Goal: Task Accomplishment & Management: Manage account settings

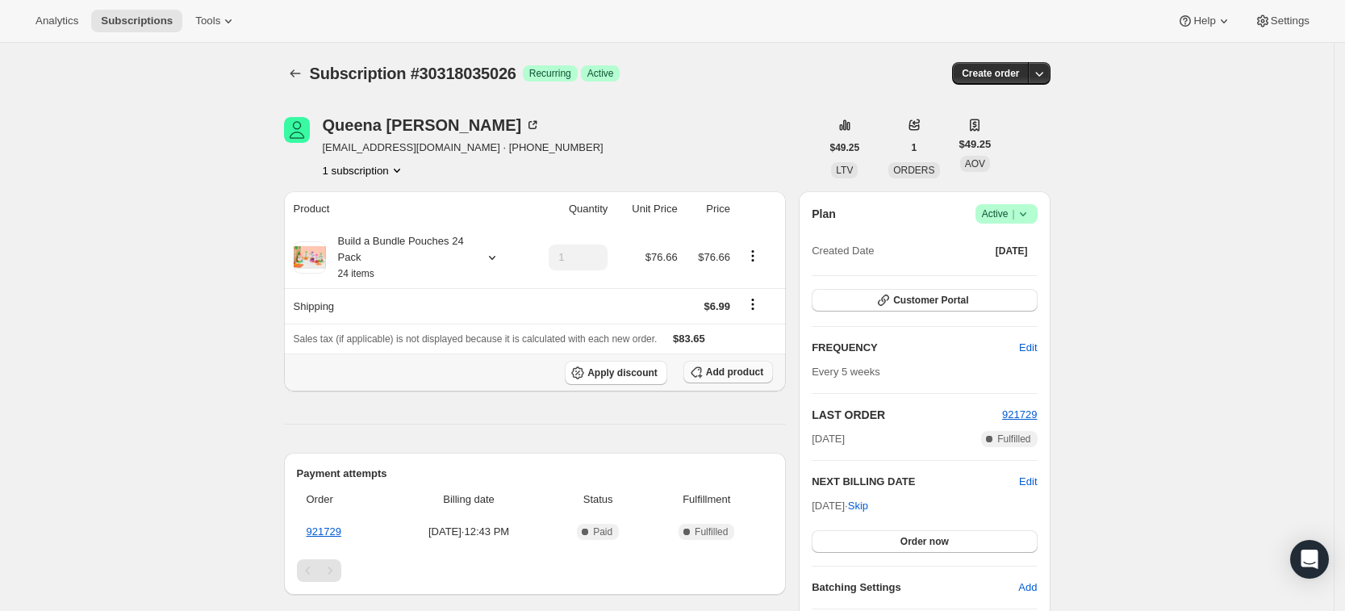
click at [737, 380] on button "Add product" at bounding box center [728, 372] width 90 height 23
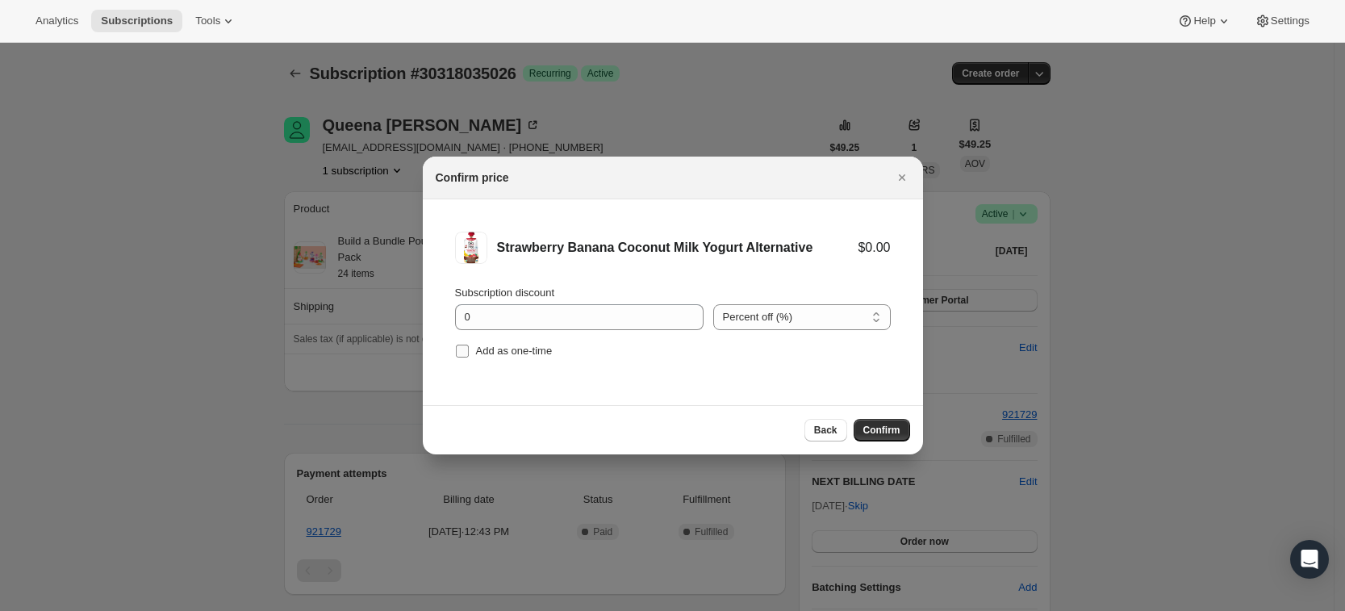
click at [478, 347] on span "Add as one-time" at bounding box center [514, 351] width 77 height 12
click at [469, 347] on input "Add as one-time" at bounding box center [462, 351] width 13 height 13
checkbox input "true"
click at [883, 427] on span "Confirm" at bounding box center [881, 430] width 37 height 13
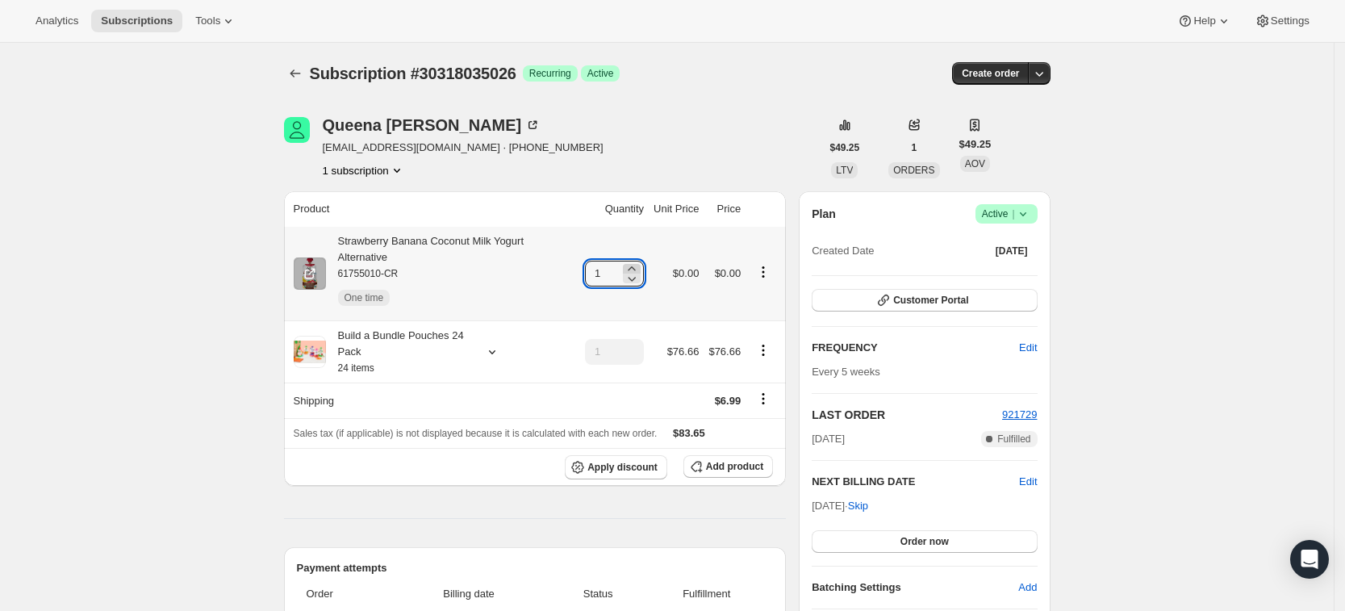
click at [635, 266] on icon at bounding box center [631, 268] width 7 height 4
type input "3"
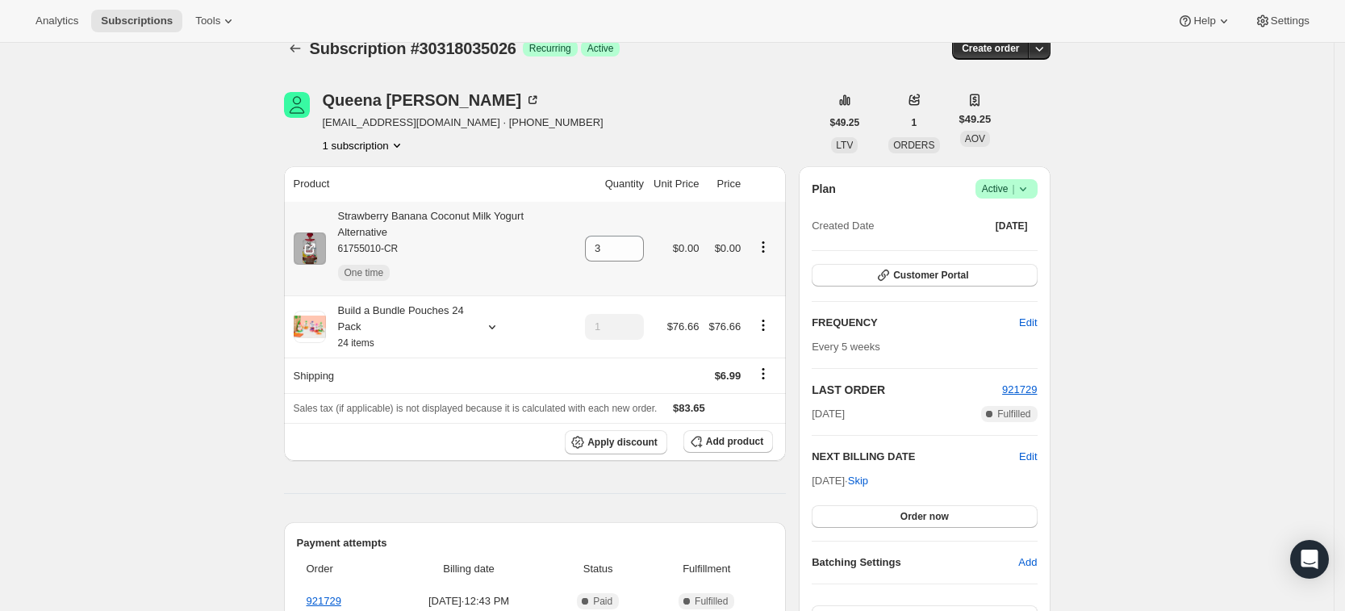
scroll to position [23, 0]
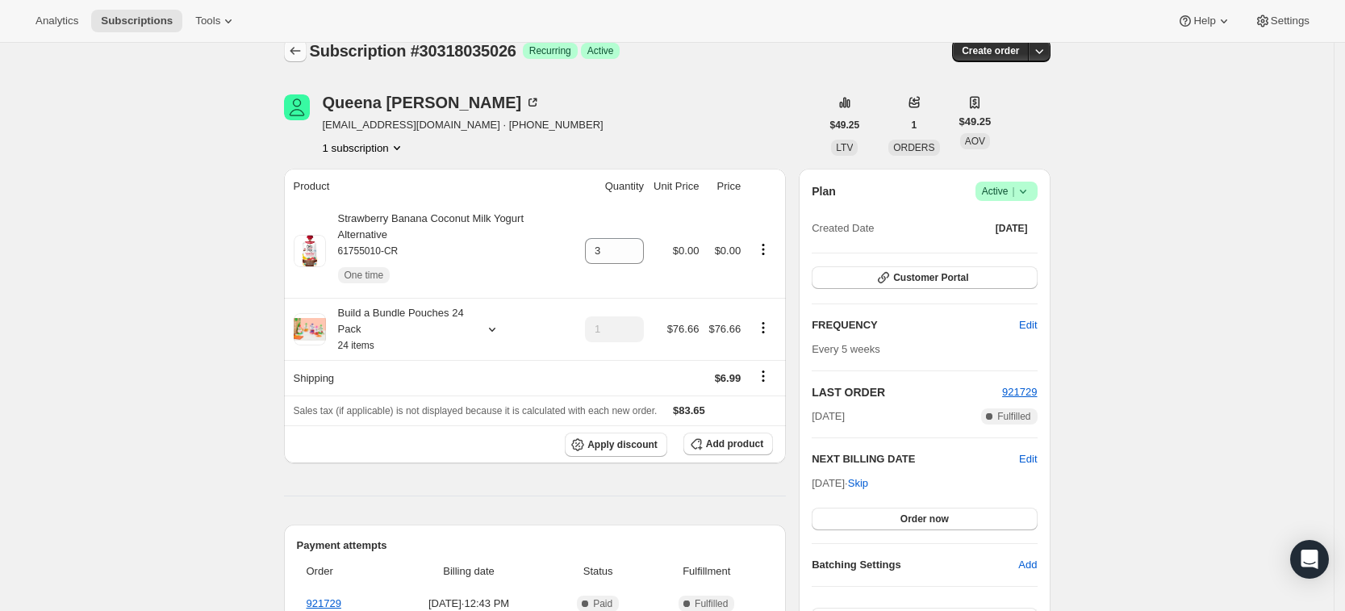
click at [296, 51] on icon "Subscriptions" at bounding box center [295, 51] width 10 height 8
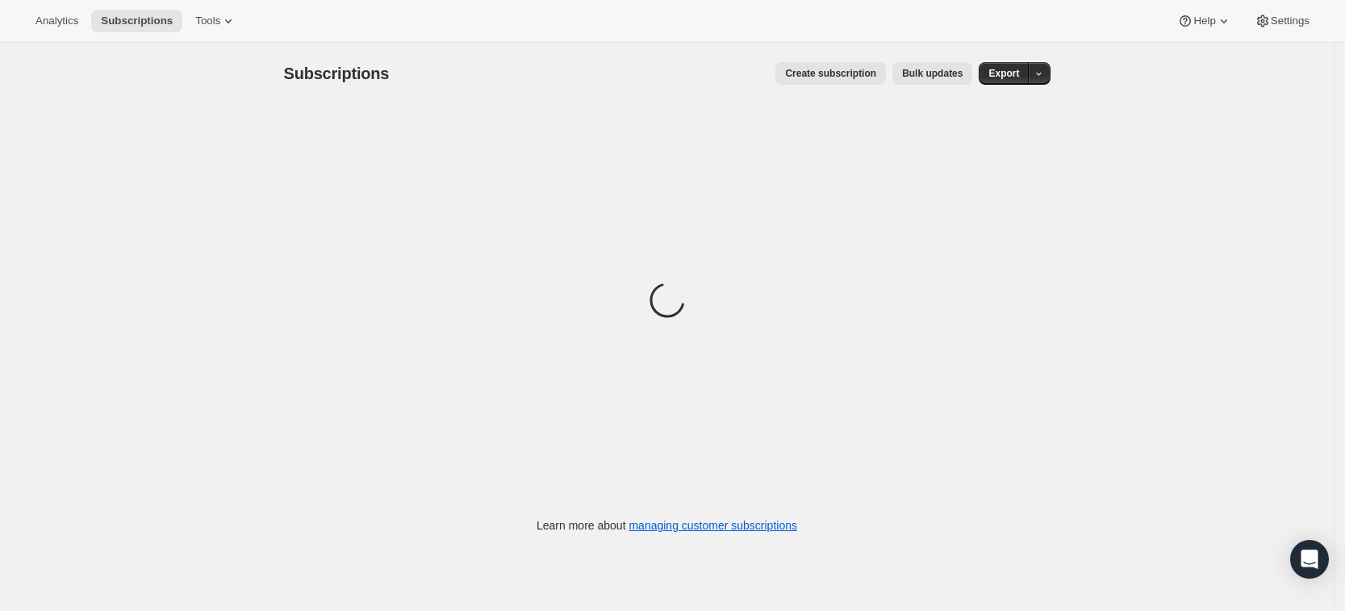
scroll to position [1, 0]
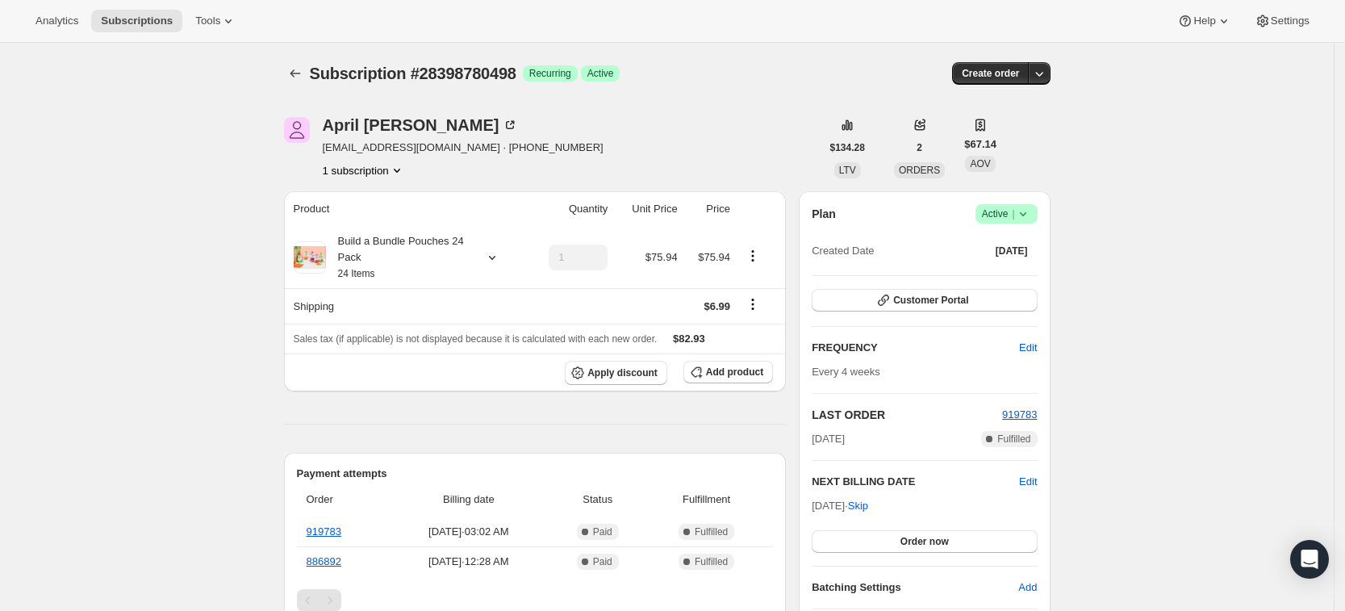
click at [1026, 212] on icon at bounding box center [1022, 214] width 6 height 4
click at [1017, 267] on span "Cancel subscription" at bounding box center [1012, 273] width 91 height 12
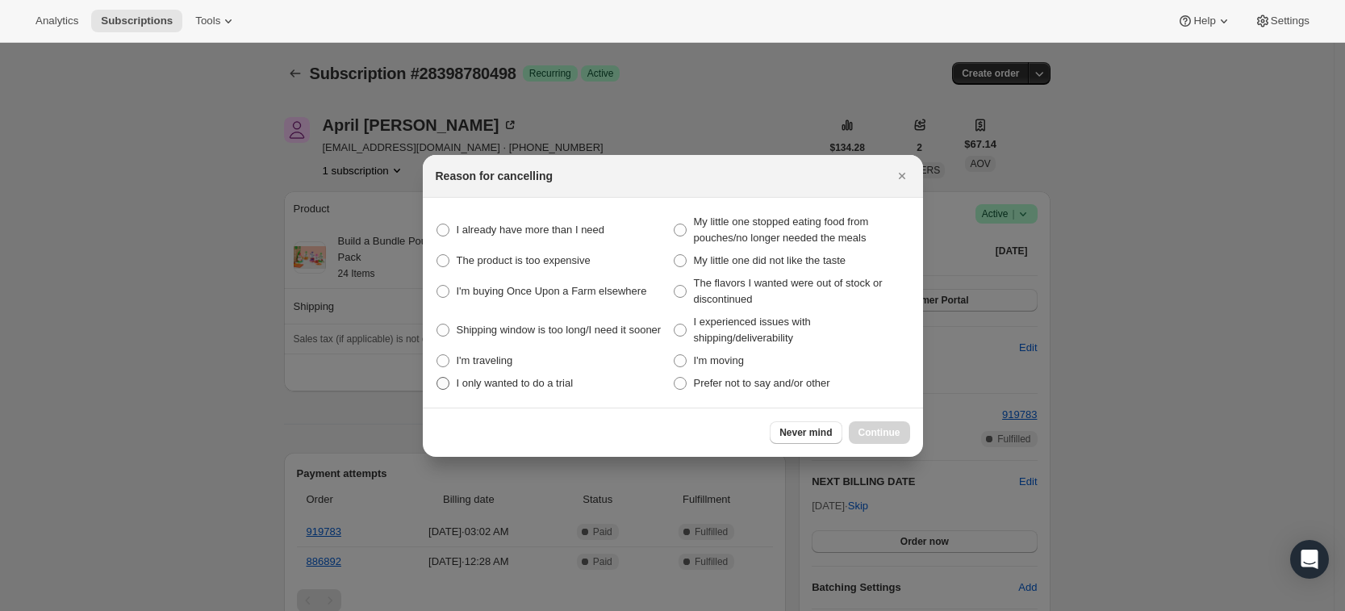
click at [671, 385] on label "I only wanted to do a trial" at bounding box center [554, 383] width 237 height 23
click at [437, 378] on trial "I only wanted to do a trial" at bounding box center [437, 377] width 1 height 1
radio trial "true"
click at [680, 383] on span ":r13:" at bounding box center [680, 383] width 13 height 13
click at [675, 378] on other "Prefer not to say and/or other" at bounding box center [674, 377] width 1 height 1
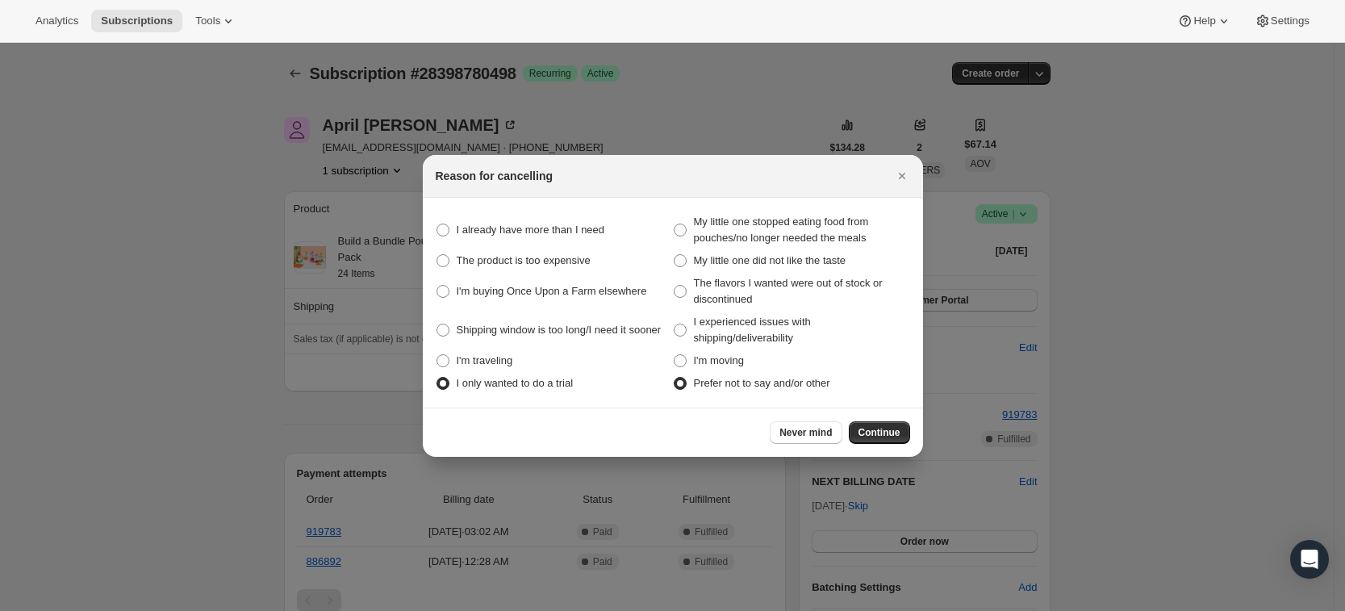
radio other "true"
radio trial "false"
click at [890, 432] on span "Continue" at bounding box center [880, 432] width 42 height 13
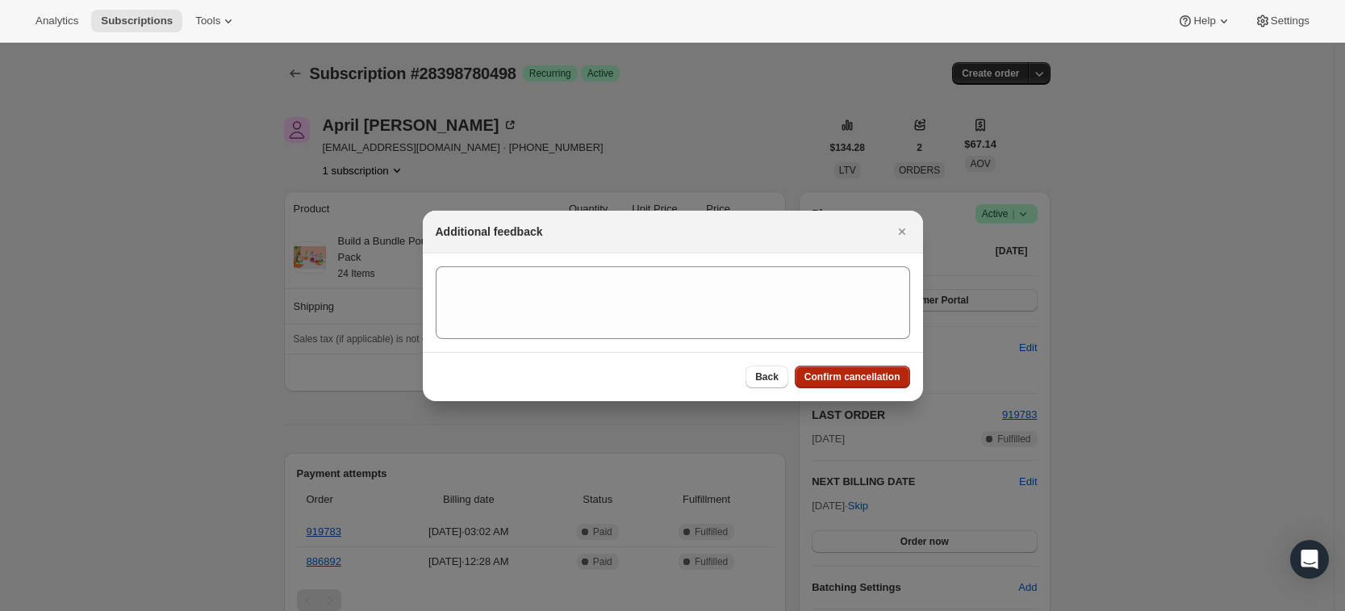
click at [853, 378] on span "Confirm cancellation" at bounding box center [852, 376] width 96 height 13
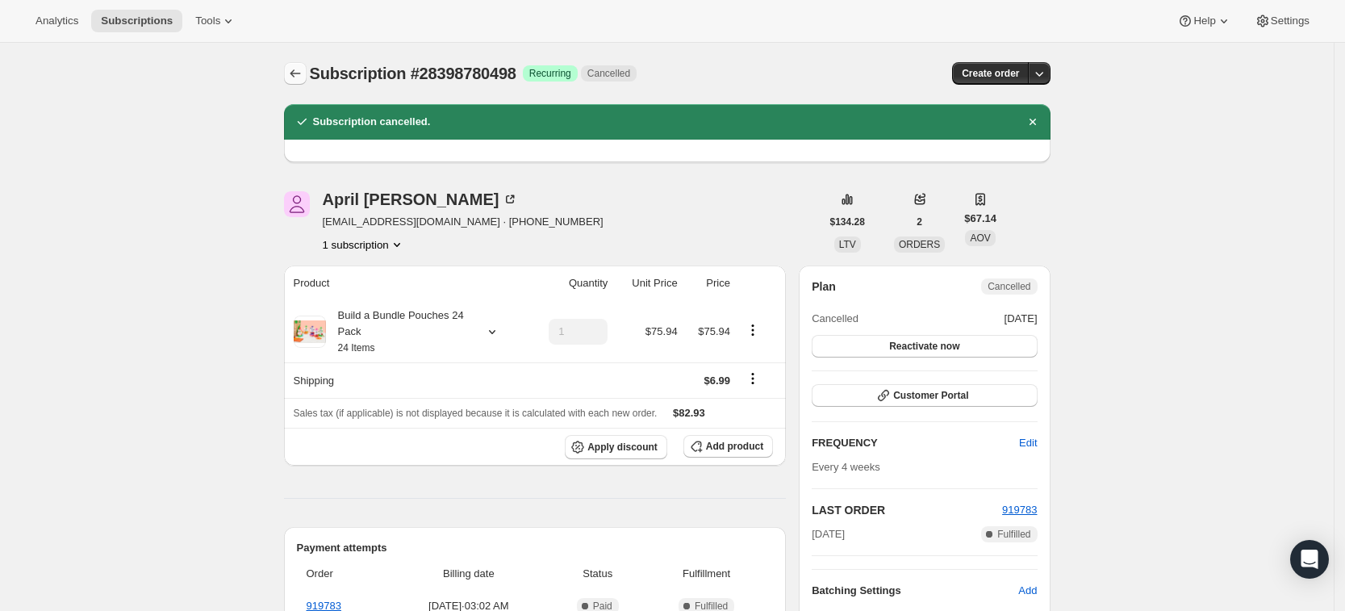
click at [293, 70] on icon "Subscriptions" at bounding box center [295, 73] width 16 height 16
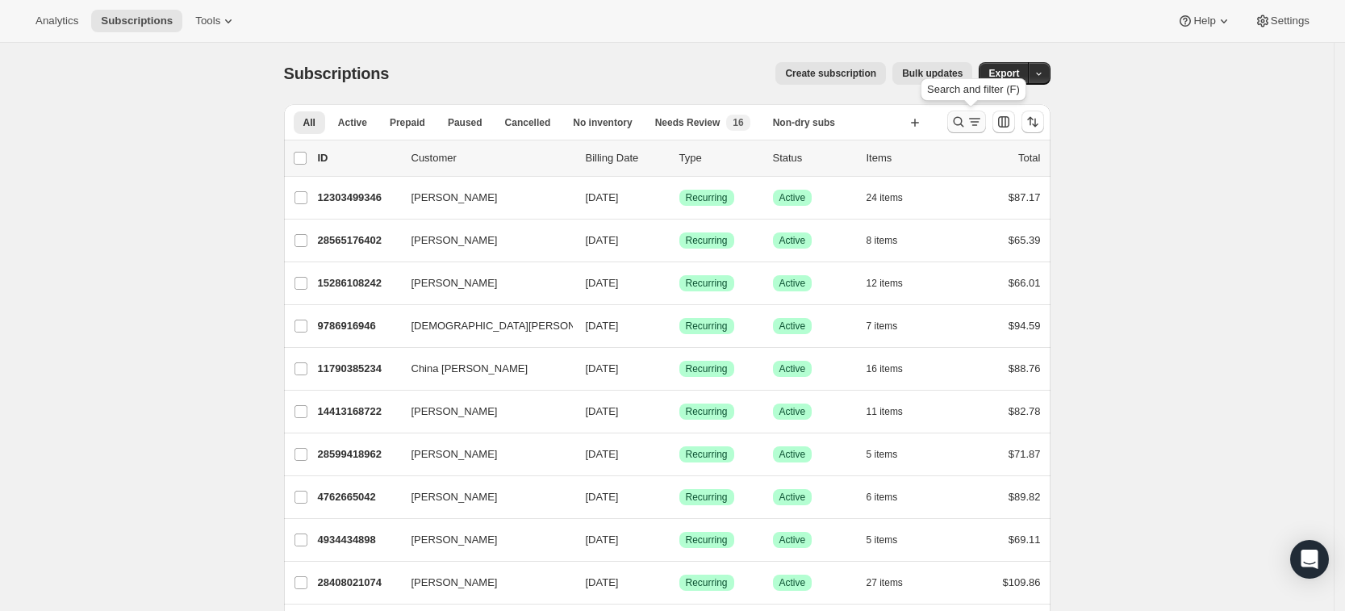
click at [963, 122] on icon "Search and filter results" at bounding box center [959, 122] width 16 height 16
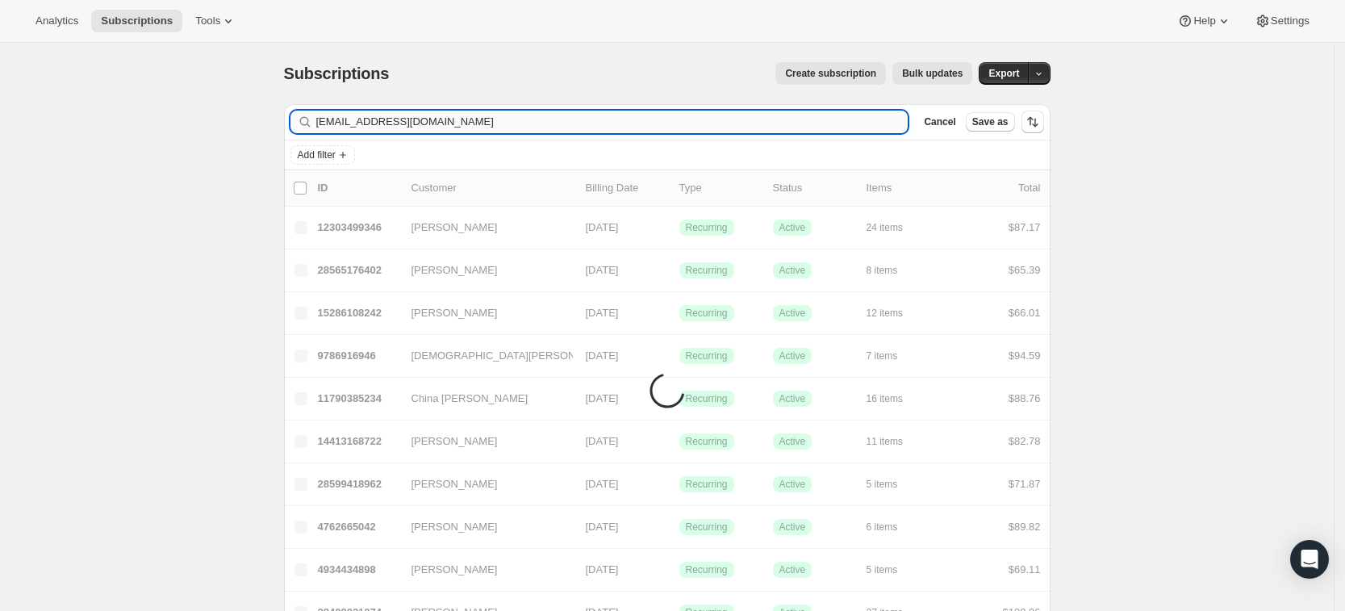
type input "optimum-nailed-0u@icloud.com"
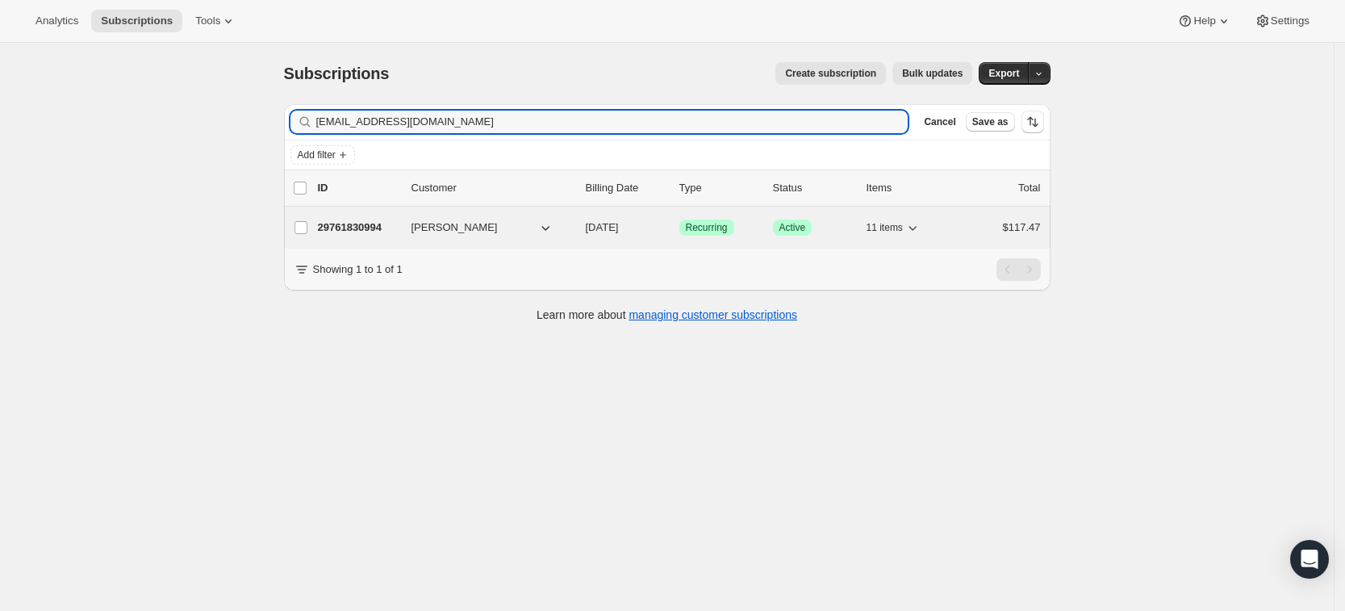
click at [385, 219] on p "29761830994" at bounding box center [358, 227] width 81 height 16
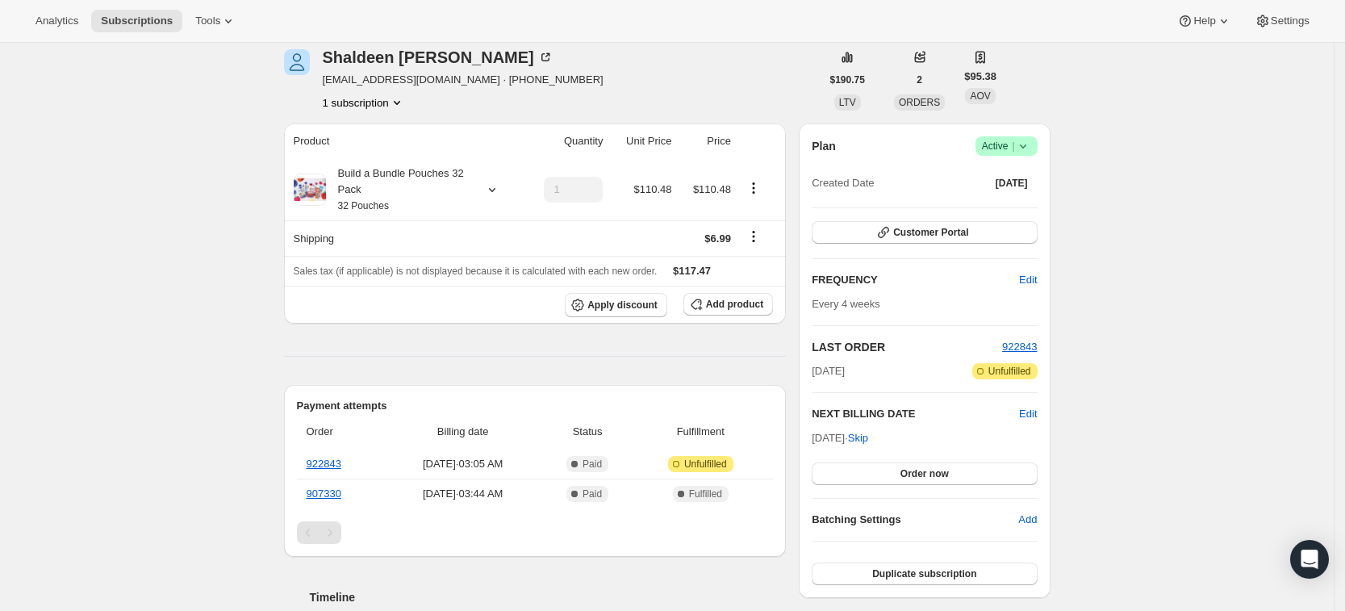
scroll to position [129, 0]
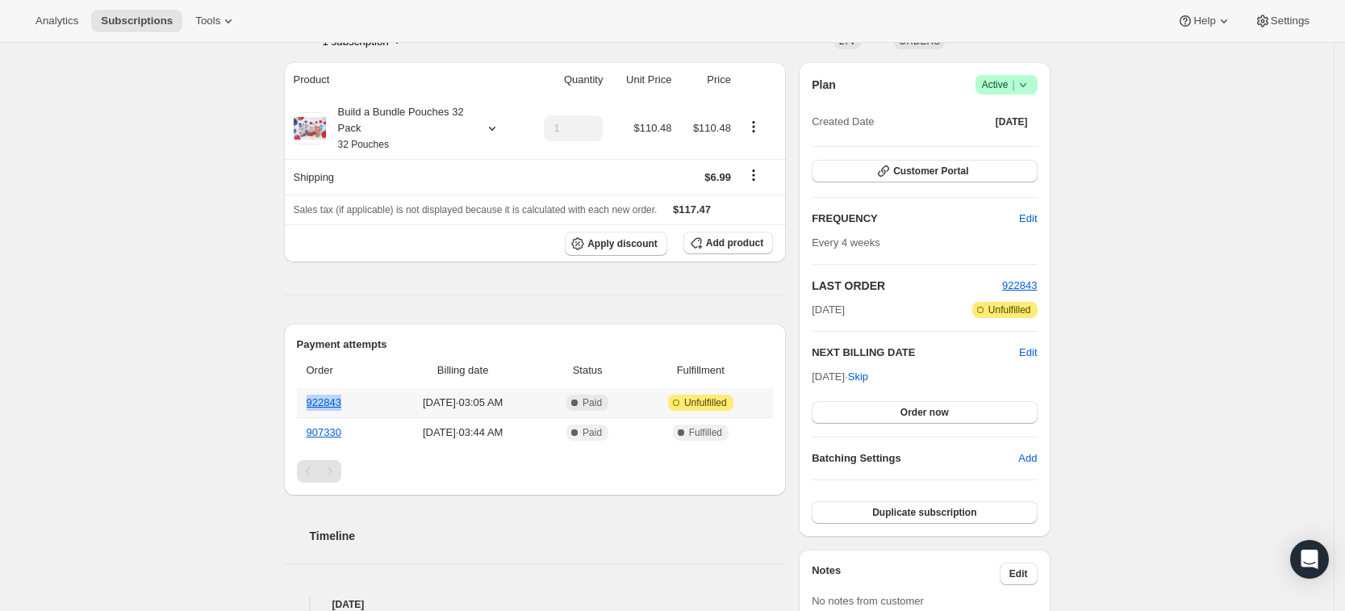
drag, startPoint x: 355, startPoint y: 400, endPoint x: 303, endPoint y: 400, distance: 51.6
click at [303, 400] on th "922843" at bounding box center [340, 402] width 87 height 29
copy link "922843"
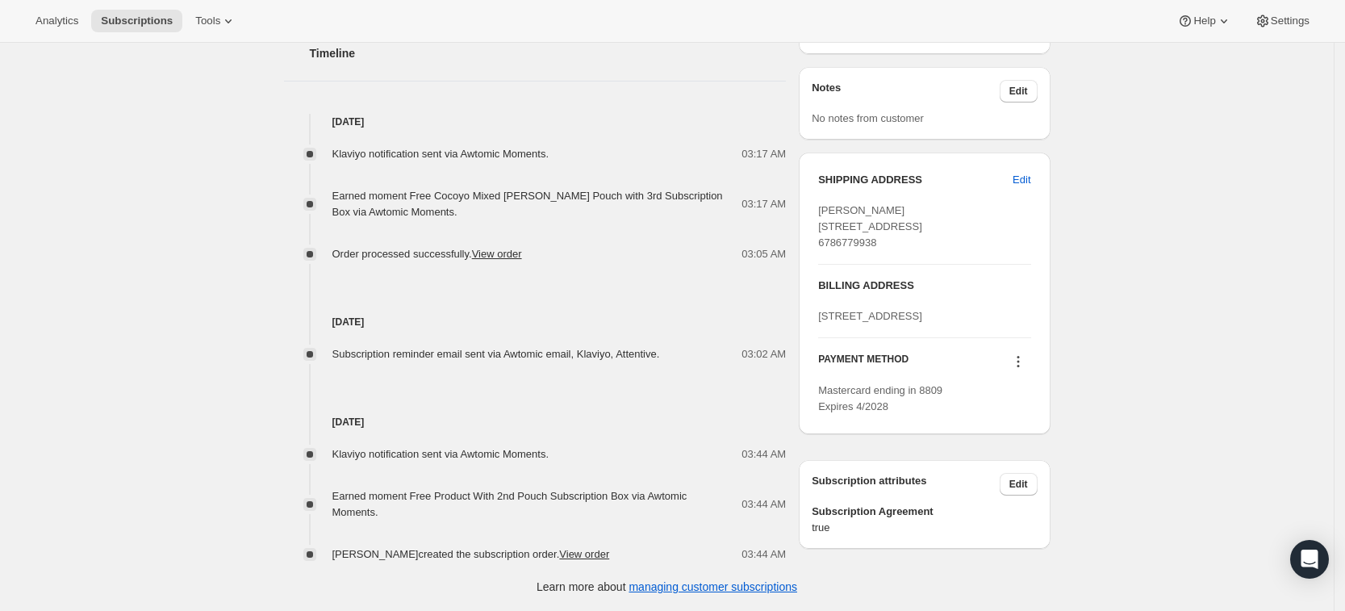
scroll to position [637, 0]
